Goal: Go to known website: Access a specific website the user already knows

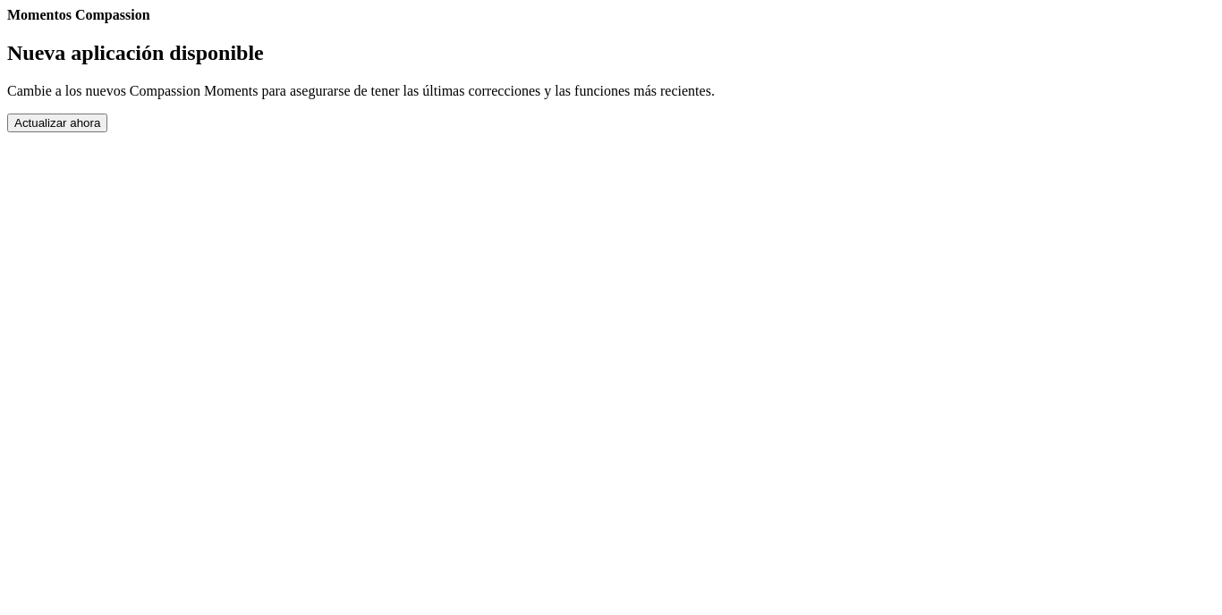
click at [107, 132] on button "Actualizar ahora" at bounding box center [57, 123] width 100 height 19
